Goal: Task Accomplishment & Management: Manage account settings

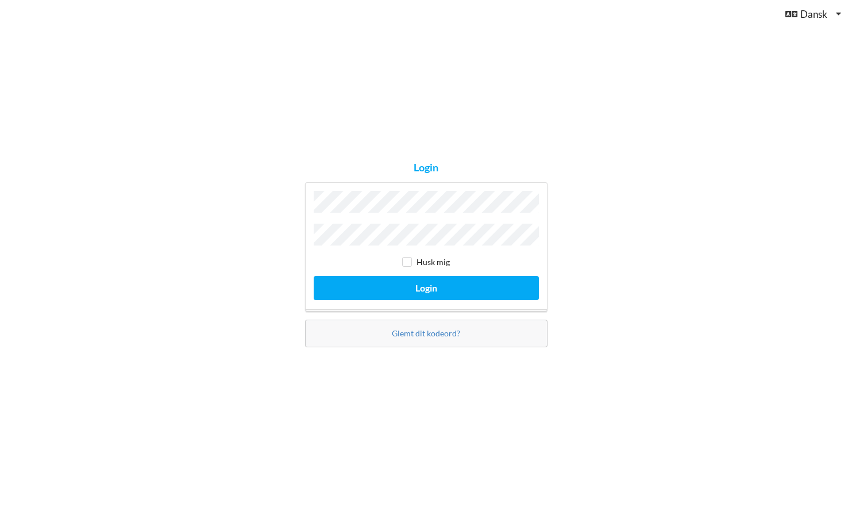
click at [314, 276] on button "Login" at bounding box center [426, 288] width 225 height 24
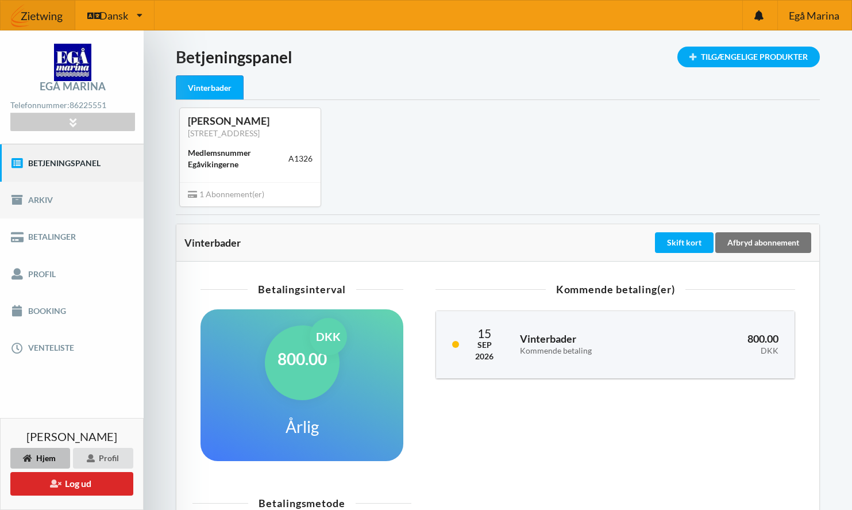
click at [94, 206] on link "Arkiv" at bounding box center [72, 200] width 144 height 37
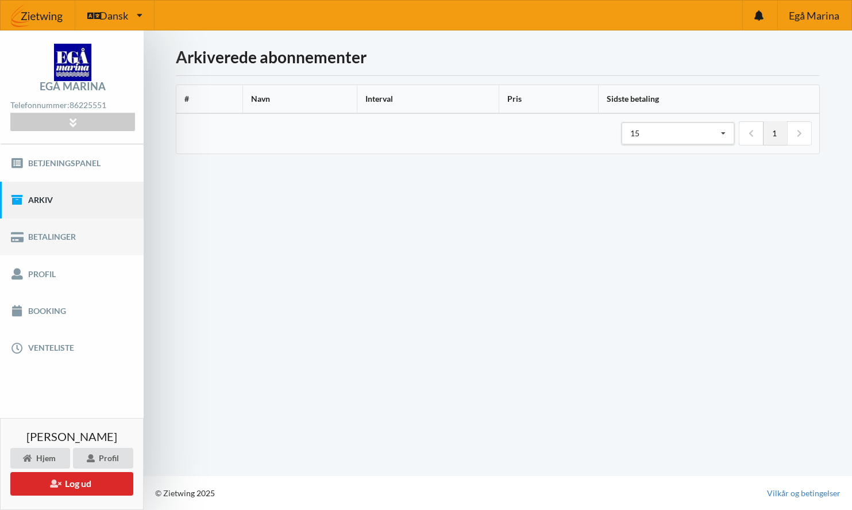
click at [91, 241] on link "Betalinger" at bounding box center [72, 236] width 144 height 37
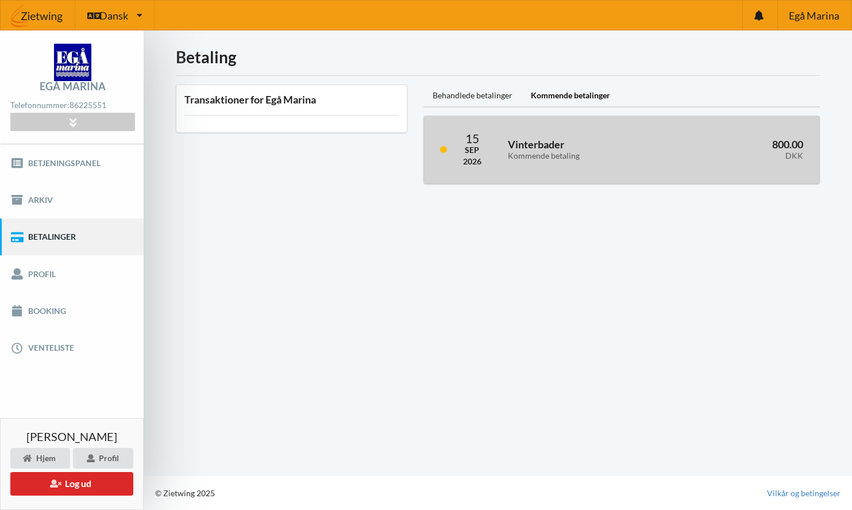
click at [550, 140] on h3 "Vinterbader Kommende betaling" at bounding box center [588, 149] width 160 height 23
